Goal: Transaction & Acquisition: Download file/media

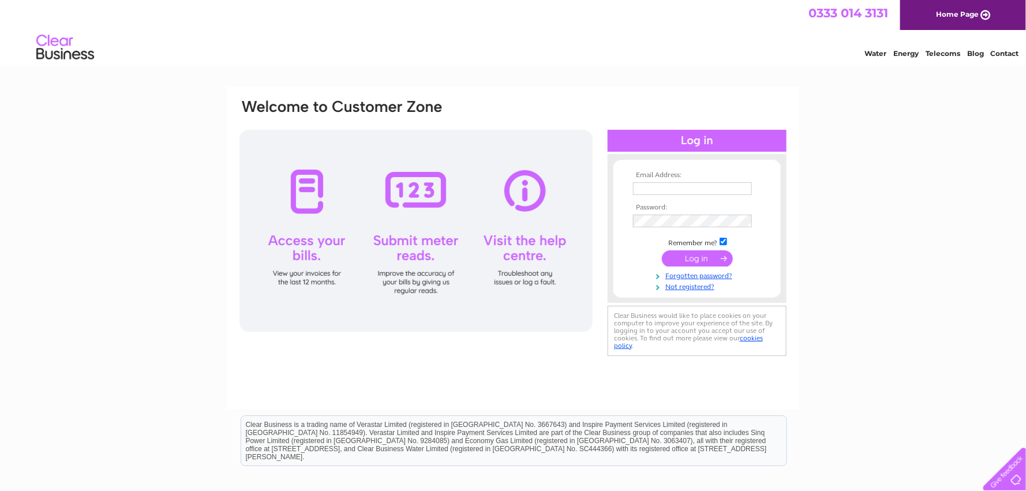
type input "fran.forbes@raiths.com"
click at [685, 256] on input "submit" at bounding box center [697, 259] width 71 height 16
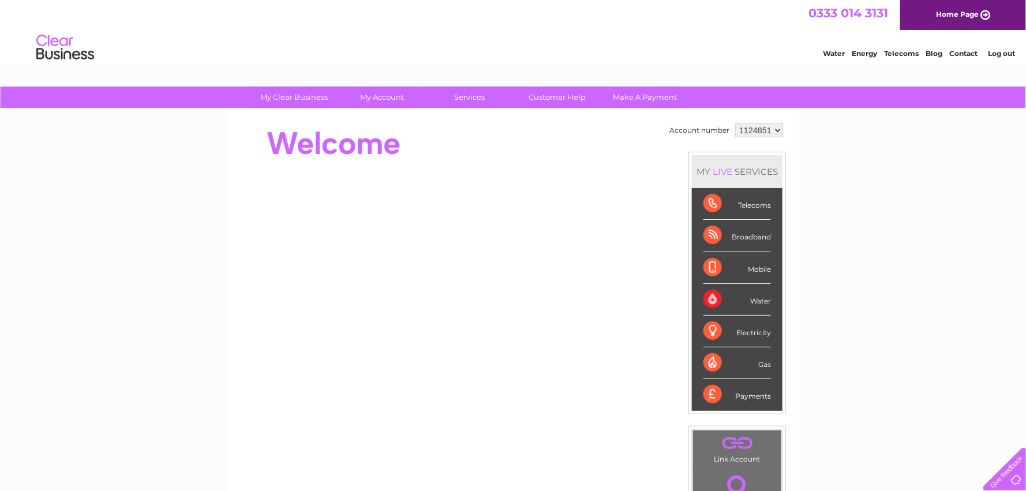
click at [782, 128] on select "1124851 1124960" at bounding box center [759, 131] width 48 height 14
select select "1124960"
click at [735, 124] on select "1124851 1124960" at bounding box center [759, 131] width 48 height 14
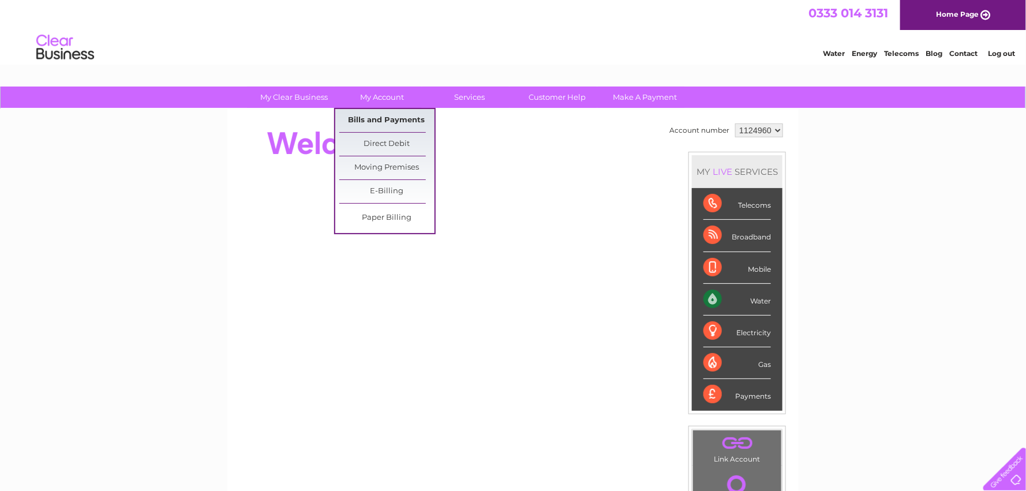
click at [382, 117] on link "Bills and Payments" at bounding box center [386, 120] width 95 height 23
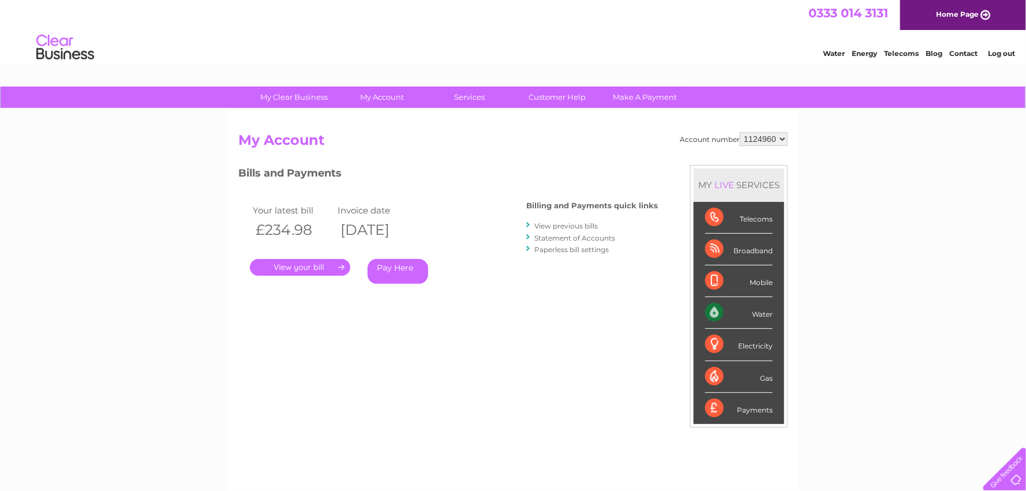
click at [307, 266] on link "." at bounding box center [300, 267] width 100 height 17
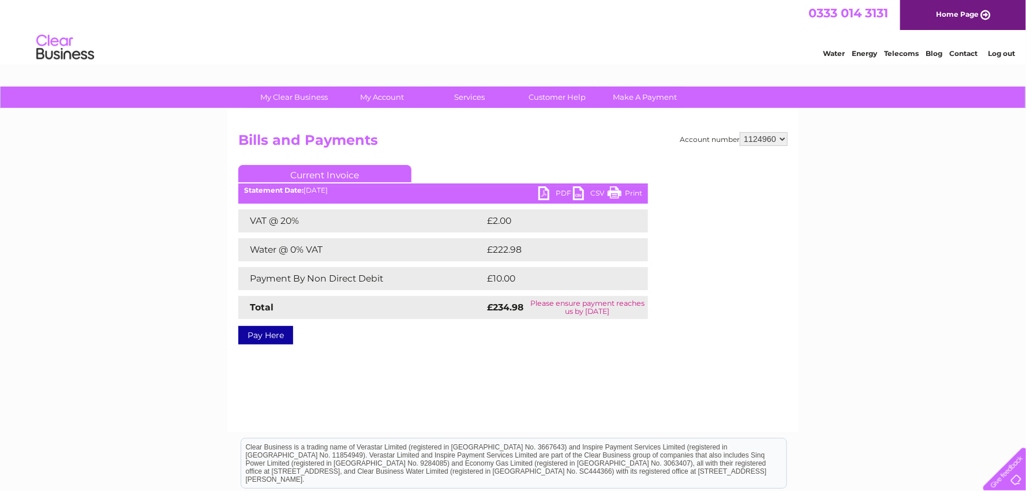
click at [546, 190] on link "PDF" at bounding box center [556, 194] width 35 height 17
